Goal: Task Accomplishment & Management: Complete application form

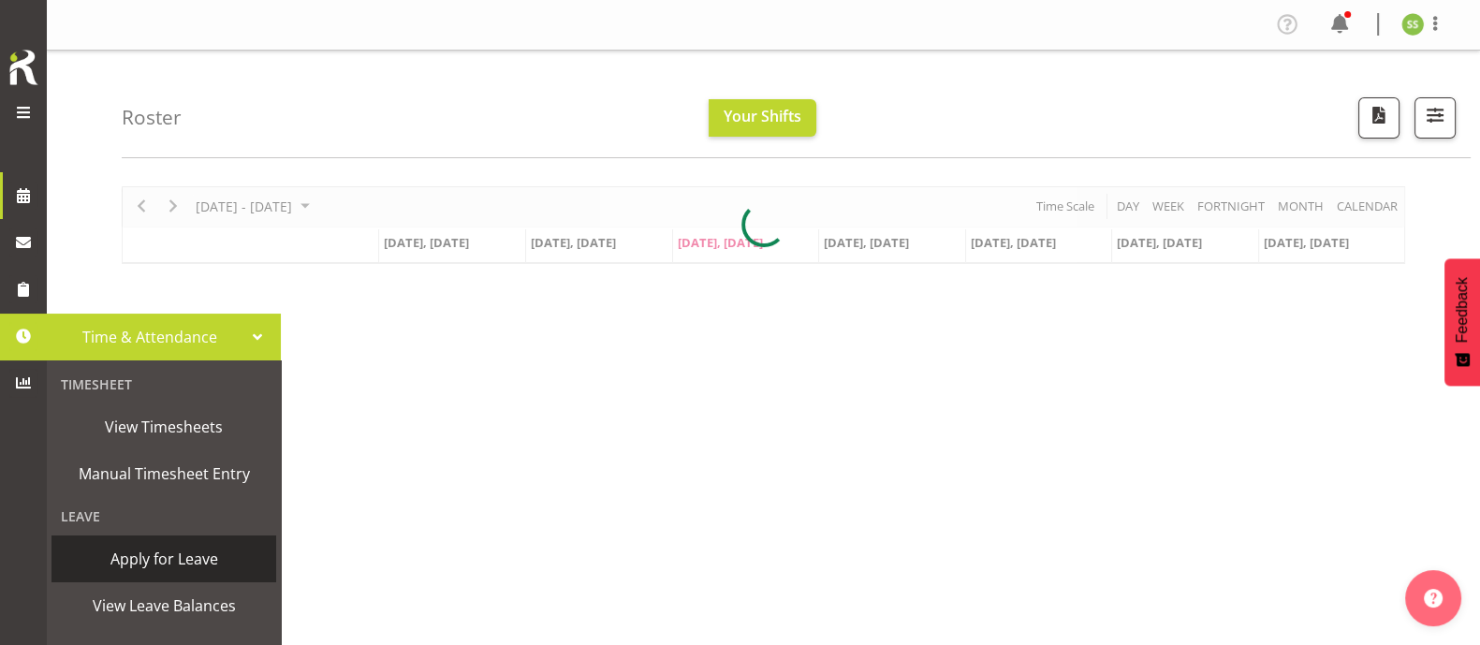
click at [153, 563] on span "Apply for Leave" at bounding box center [164, 559] width 206 height 28
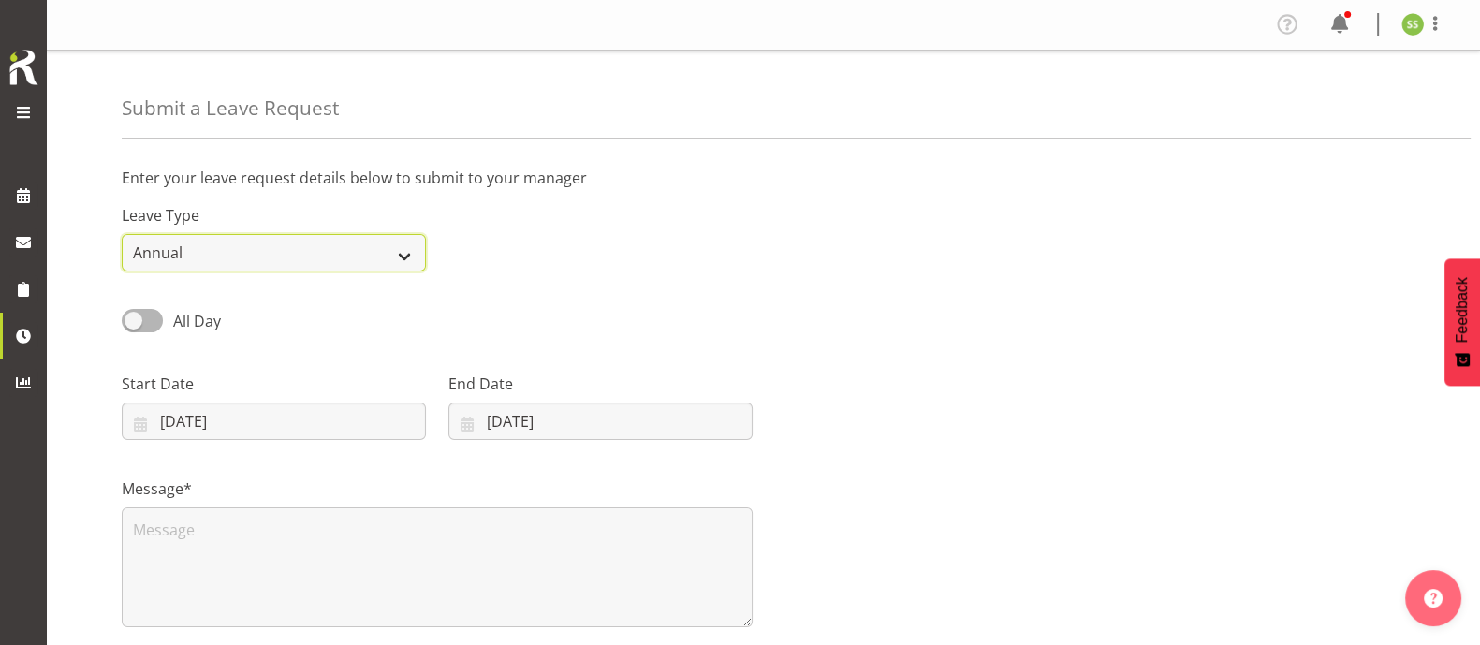
click at [217, 248] on select "Annual Sick Leave Without Pay Bereavement Domestic Violence Parental Jury Servi…" at bounding box center [274, 252] width 304 height 37
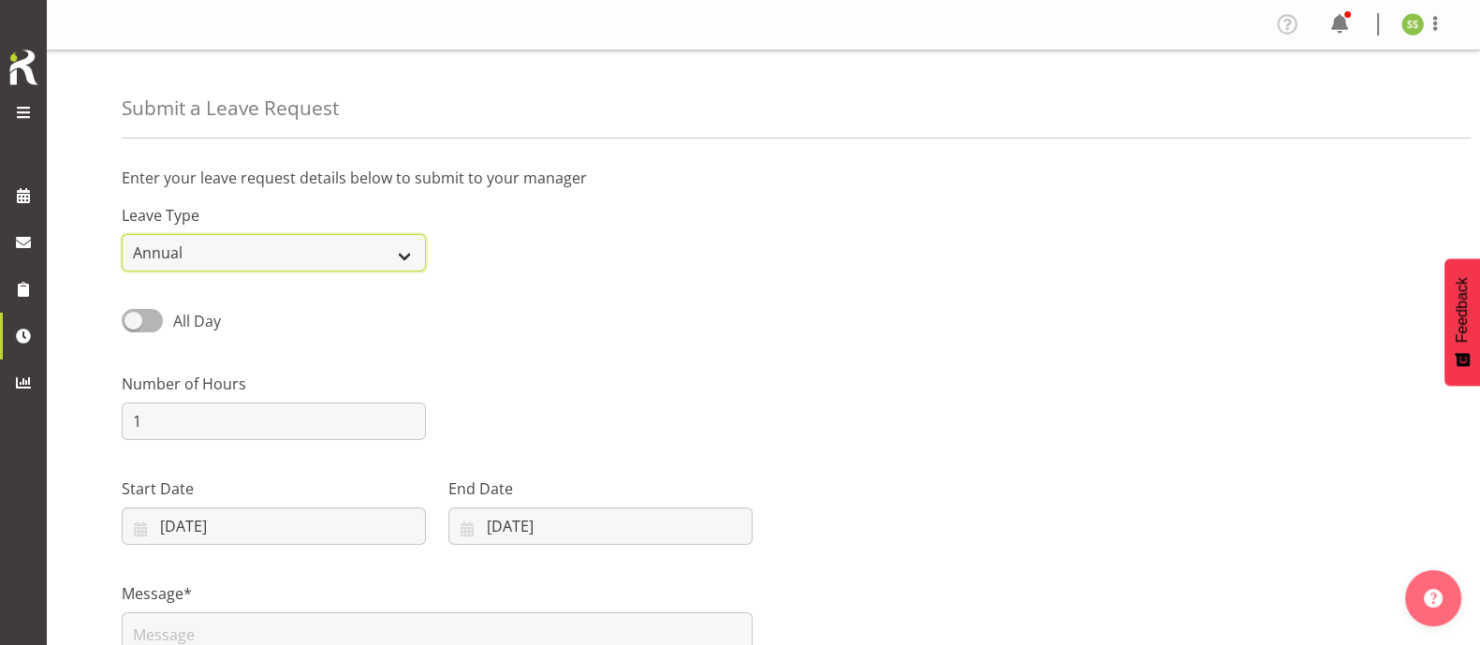
select select "Sick"
click at [122, 234] on select "Annual Sick Leave Without Pay Bereavement Domestic Violence Parental Jury Servi…" at bounding box center [274, 252] width 304 height 37
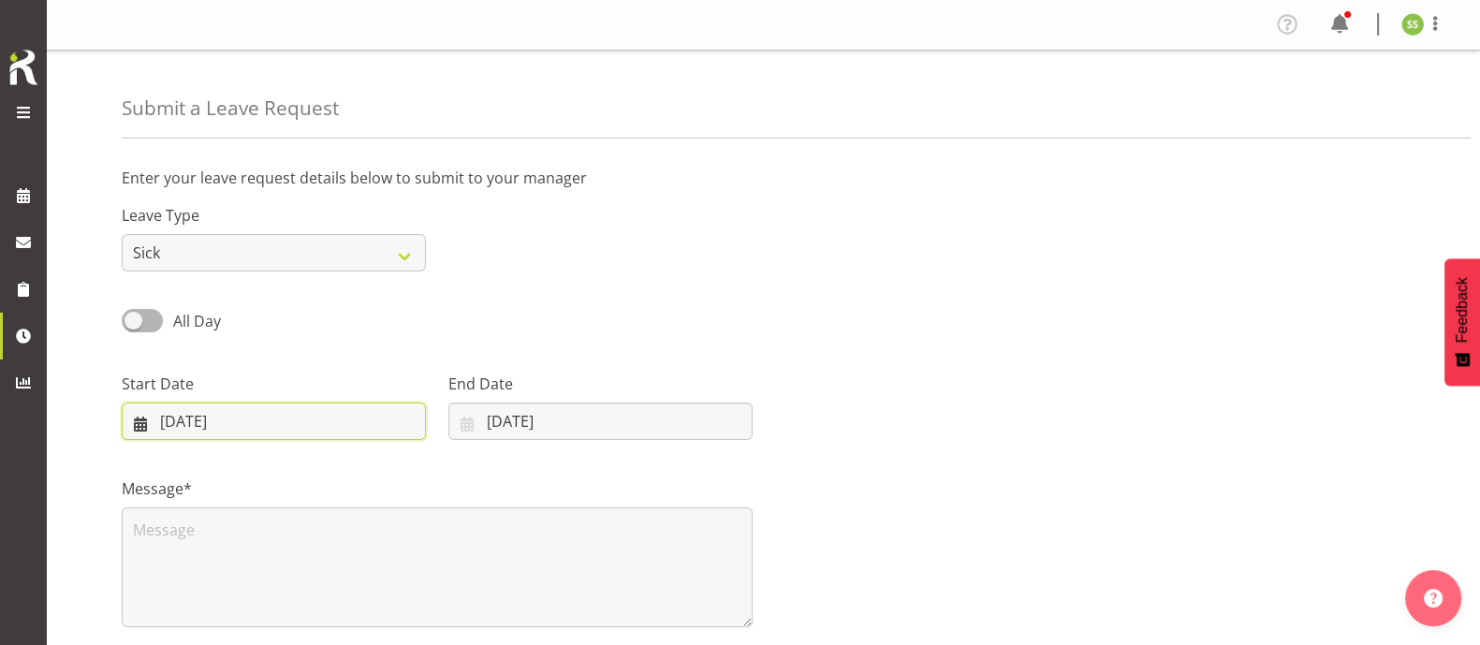
click at [204, 422] on input "[DATE]" at bounding box center [274, 420] width 304 height 37
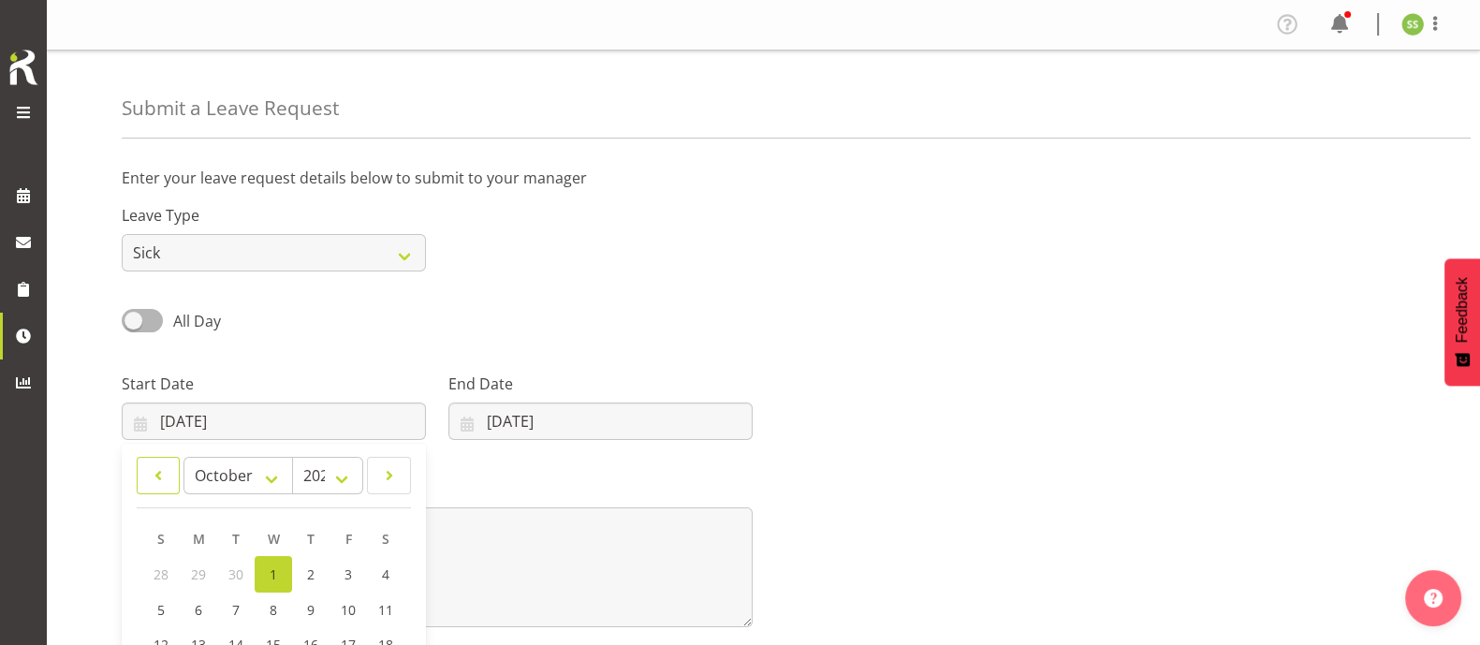
click at [159, 475] on span at bounding box center [158, 475] width 19 height 22
select select "8"
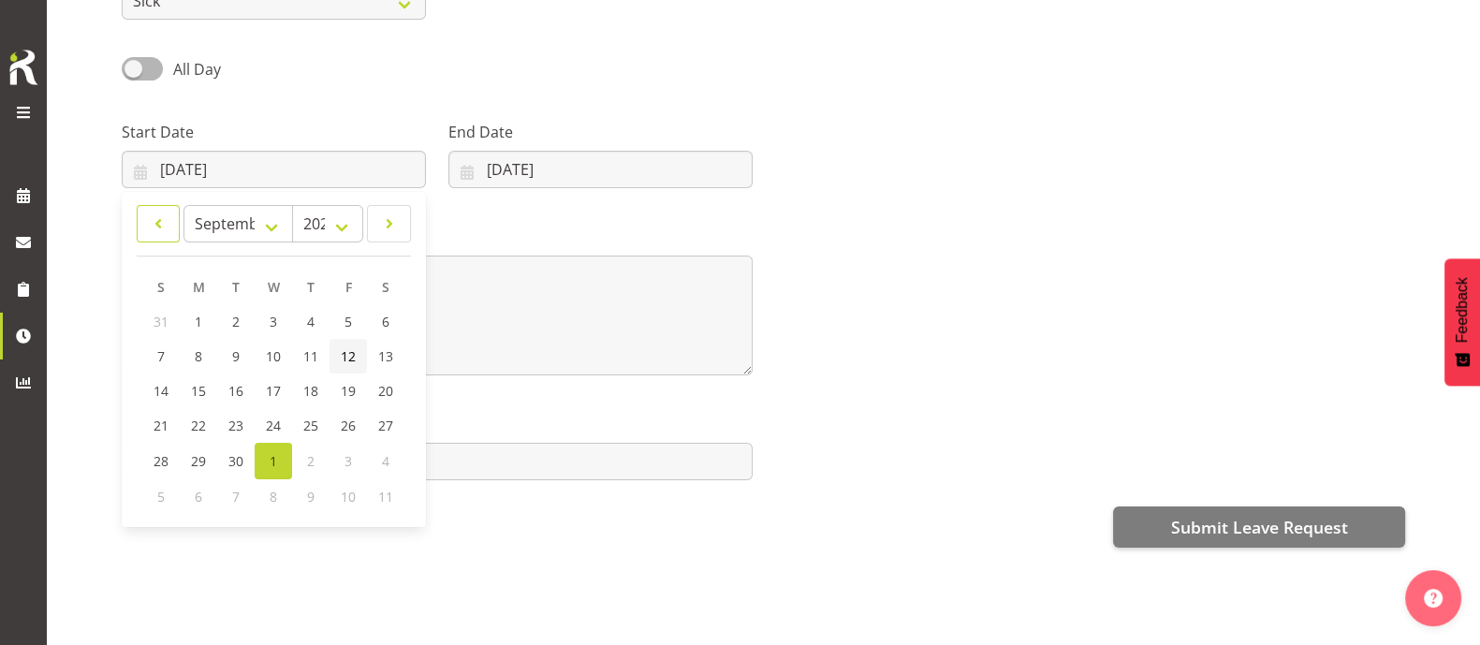
scroll to position [274, 0]
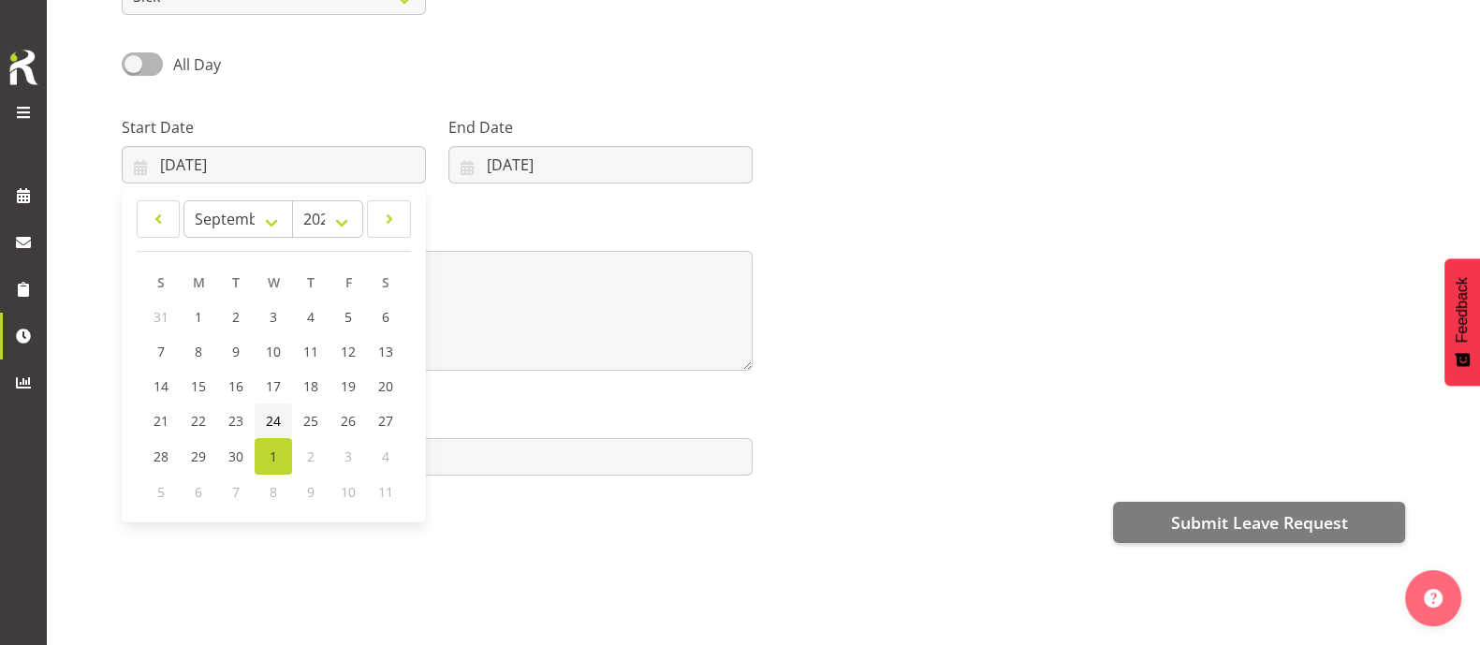
click at [275, 412] on span "24" at bounding box center [273, 421] width 15 height 18
type input "[DATE]"
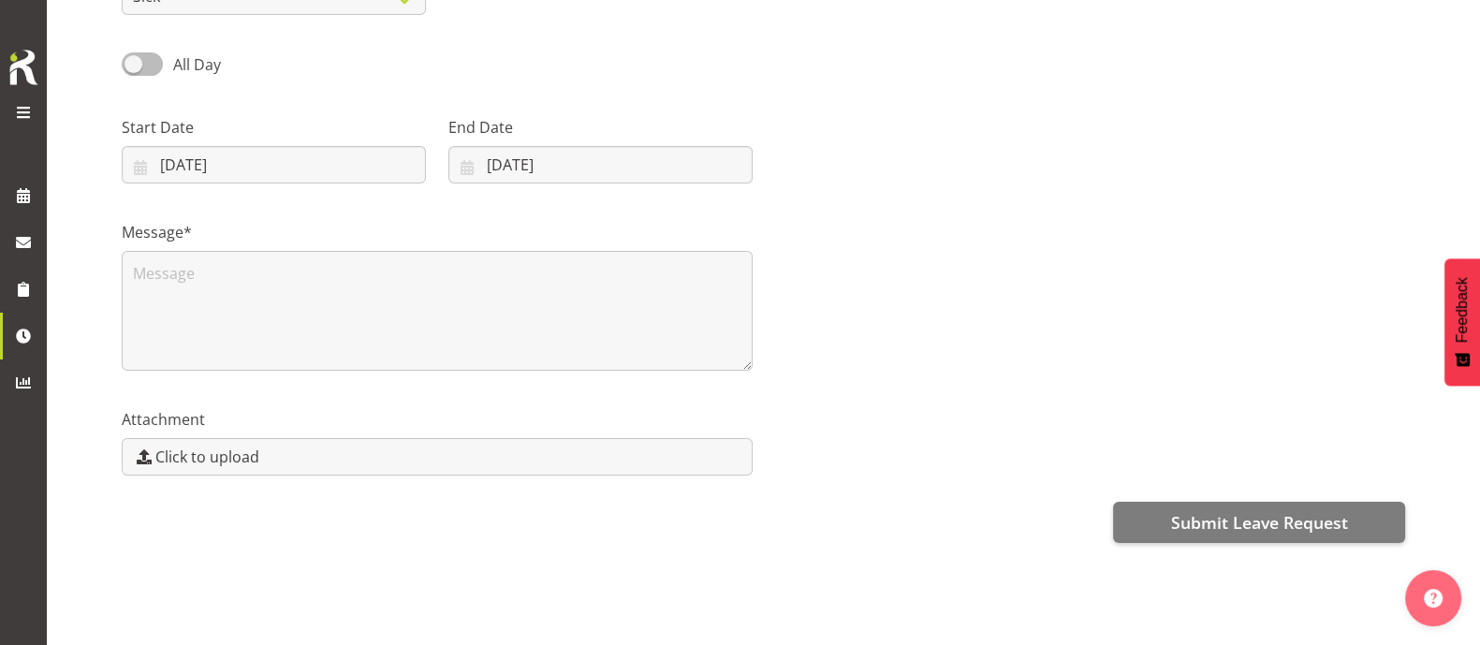
click at [146, 52] on span at bounding box center [142, 63] width 41 height 23
click at [134, 58] on input "All Day" at bounding box center [128, 64] width 12 height 12
checkbox input "true"
type input "[DATE]"
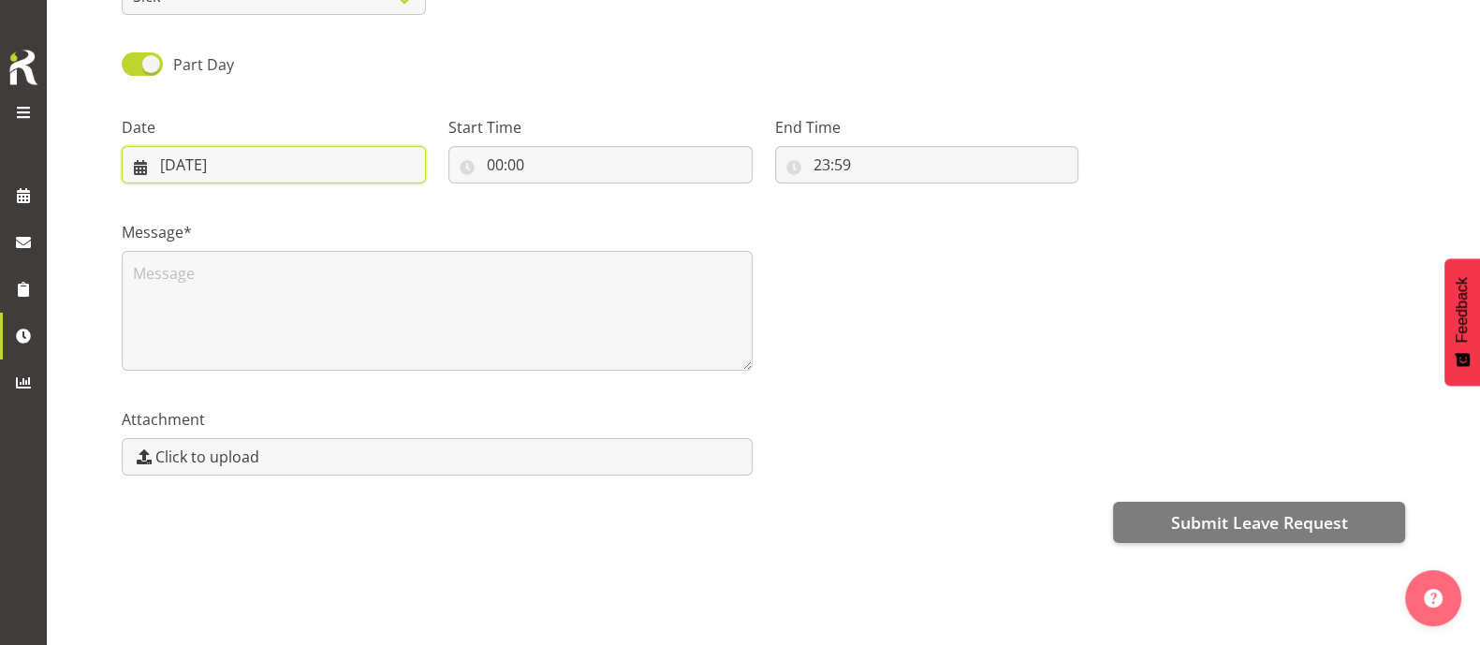
click at [204, 146] on input "[DATE]" at bounding box center [274, 164] width 304 height 37
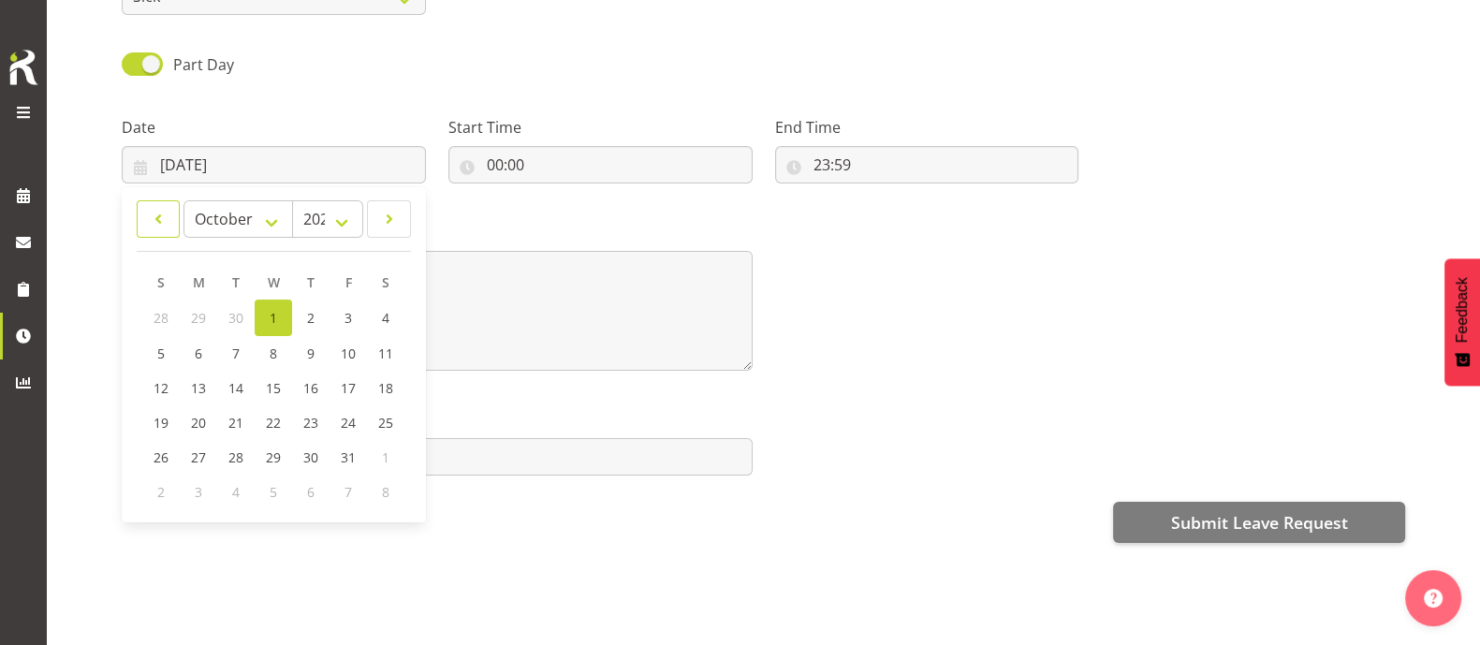
click at [161, 208] on span at bounding box center [158, 219] width 19 height 22
select select "8"
click at [271, 412] on span "24" at bounding box center [273, 421] width 15 height 18
type input "[DATE]"
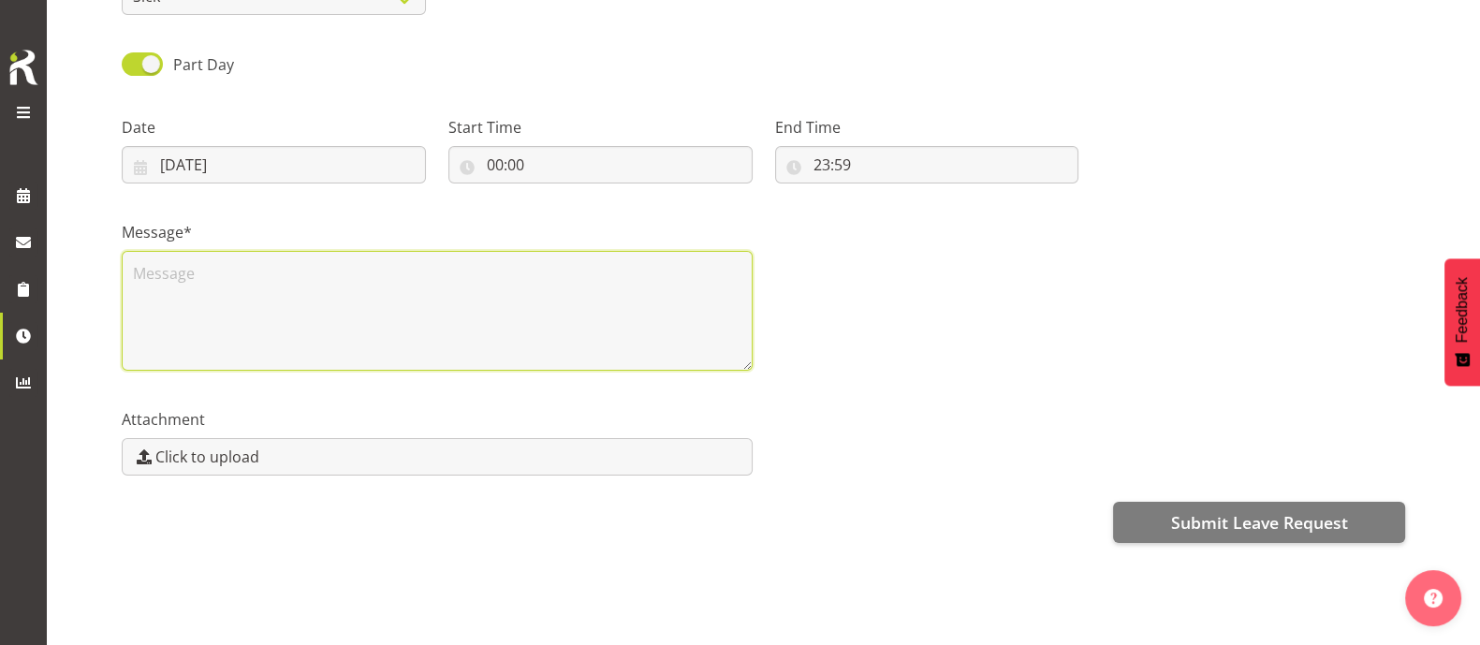
click at [306, 261] on textarea at bounding box center [437, 311] width 631 height 120
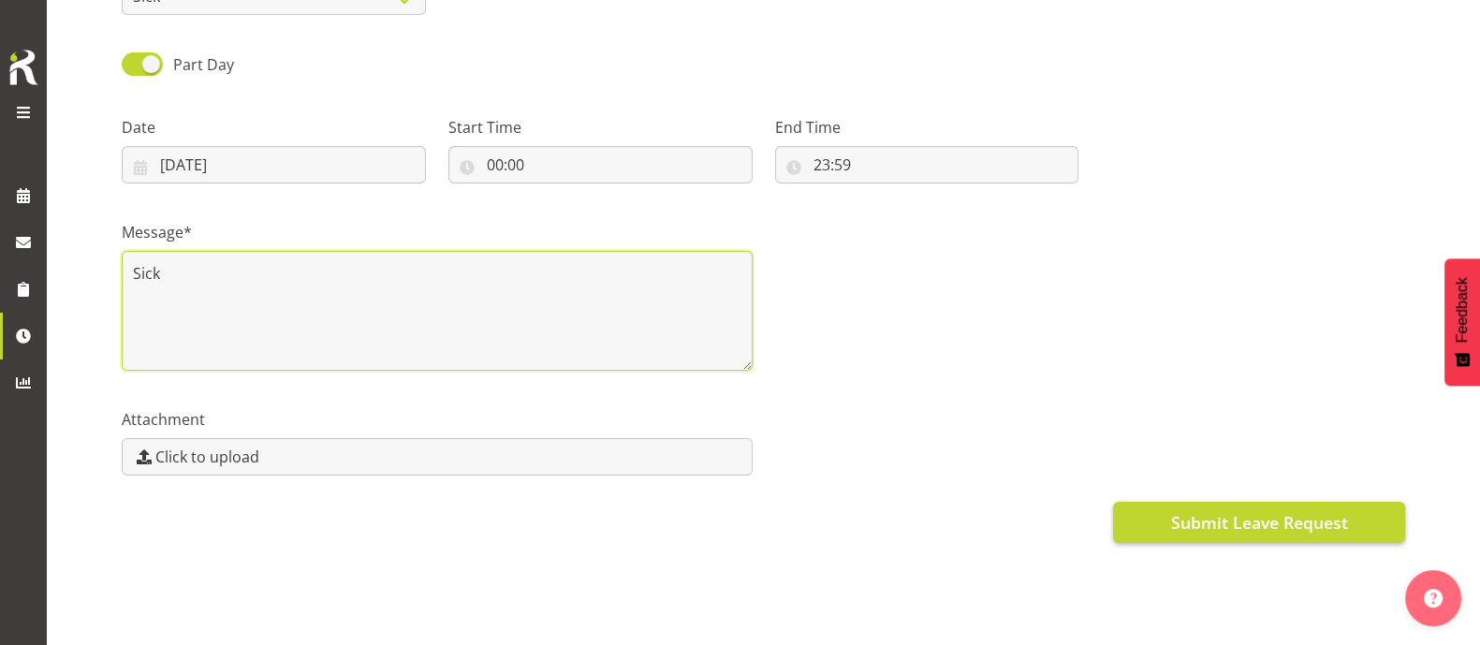
type textarea "Sick"
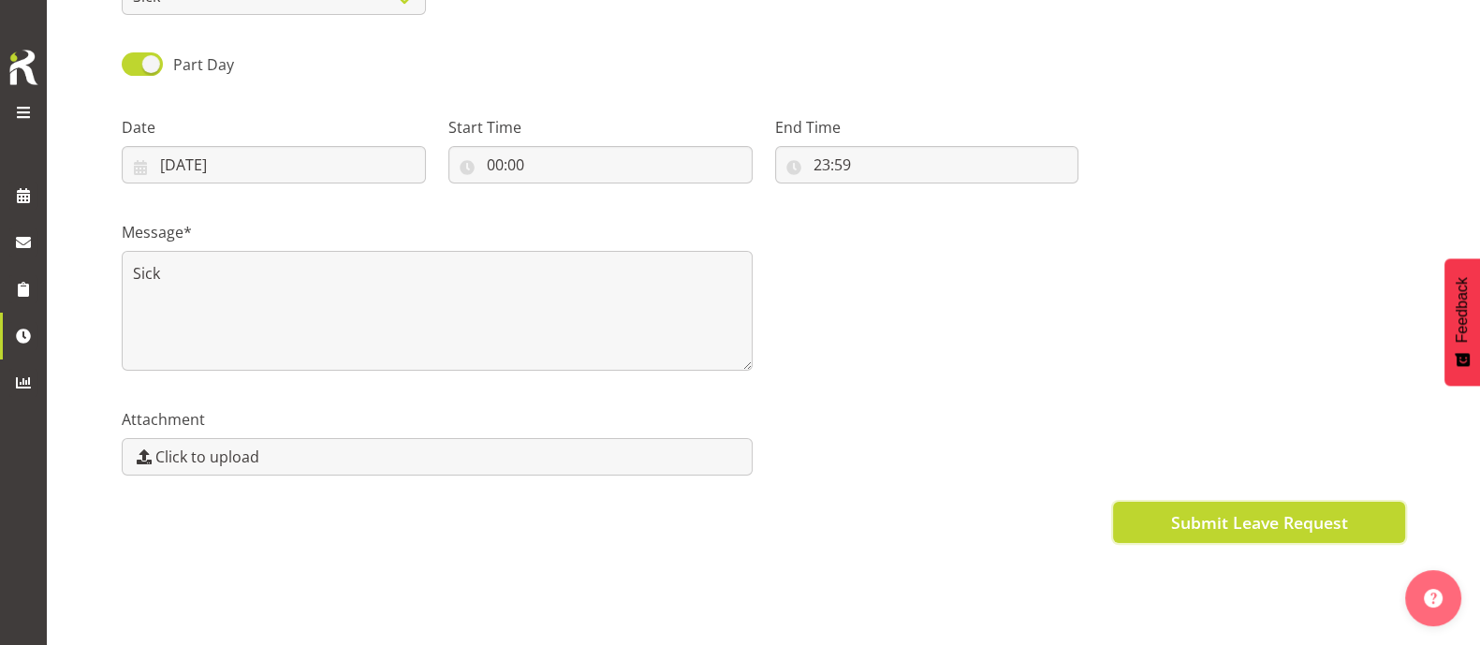
click at [1292, 510] on span "Submit Leave Request" at bounding box center [1258, 522] width 177 height 24
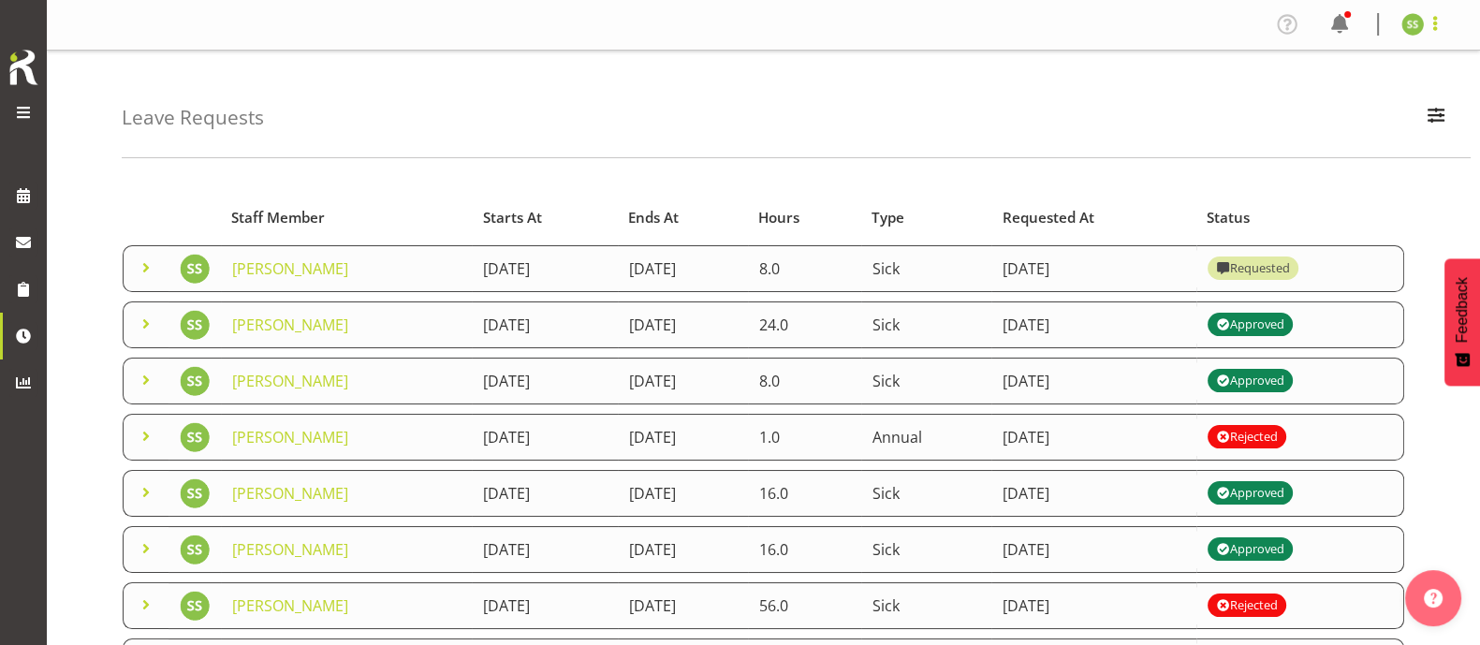
click at [1437, 26] on span at bounding box center [1435, 23] width 22 height 22
click at [1351, 98] on link "Log Out" at bounding box center [1356, 98] width 180 height 34
